Goal: Use online tool/utility

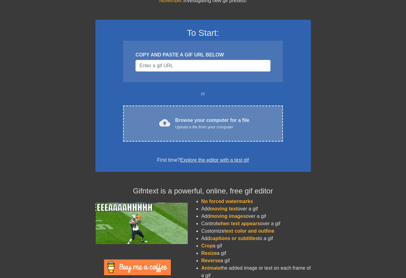
scroll to position [53, 0]
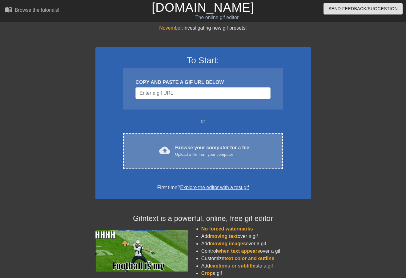
scroll to position [53, 0]
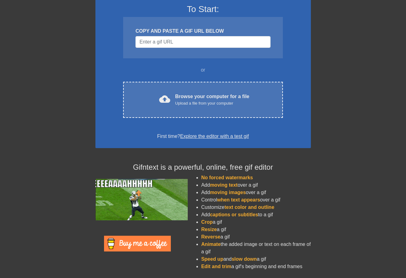
click at [209, 134] on link "Explore the editor with a test gif" at bounding box center [214, 135] width 69 height 5
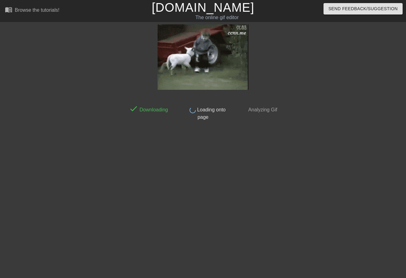
scroll to position [0, 0]
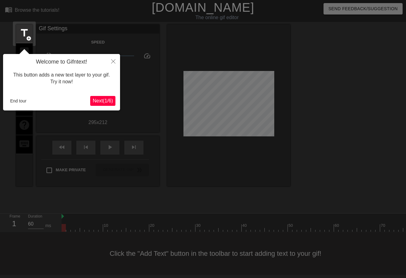
click at [104, 100] on span "Next ( 1 / 6 )" at bounding box center [103, 100] width 20 height 5
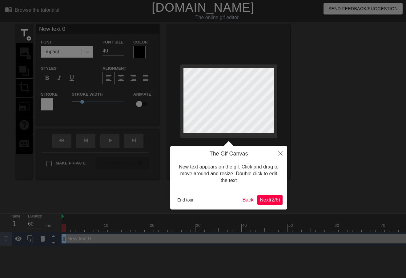
click at [269, 201] on span "Next ( 2 / 6 )" at bounding box center [270, 199] width 20 height 5
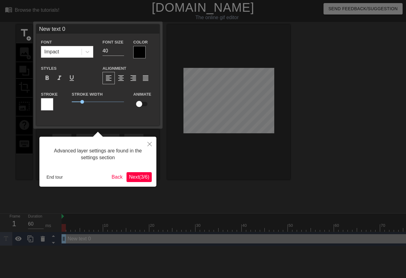
click at [139, 178] on span "Next ( 3 / 6 )" at bounding box center [139, 176] width 20 height 5
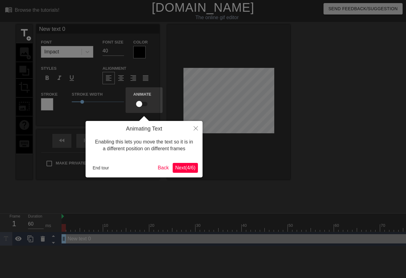
click at [185, 167] on span "Next ( 4 / 6 )" at bounding box center [185, 167] width 20 height 5
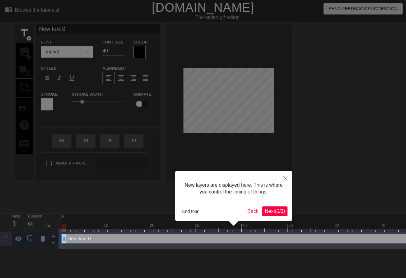
click at [274, 211] on span "Next ( 5 / 6 )" at bounding box center [275, 210] width 20 height 5
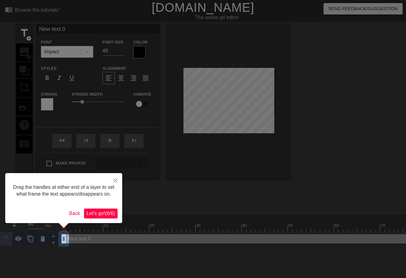
click at [101, 213] on span "Let's go! ( 6 / 6 )" at bounding box center [101, 212] width 29 height 5
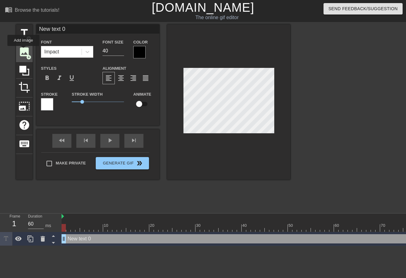
click at [24, 53] on span "image" at bounding box center [24, 52] width 12 height 12
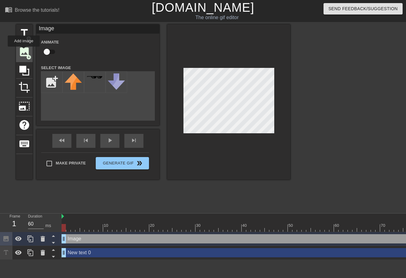
click at [24, 51] on span "image" at bounding box center [24, 52] width 12 height 12
